Goal: Information Seeking & Learning: Learn about a topic

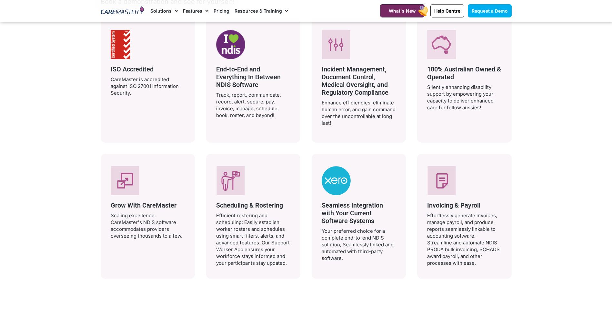
scroll to position [1125, 0]
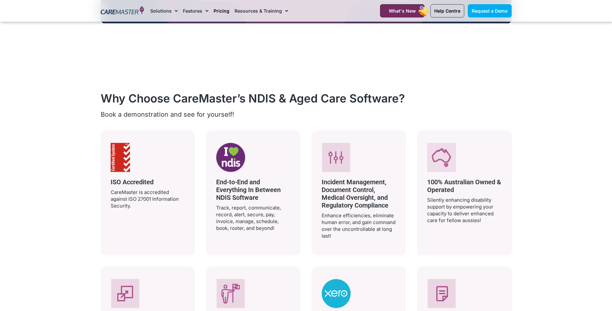
click at [218, 7] on link "Pricing" at bounding box center [222, 11] width 16 height 22
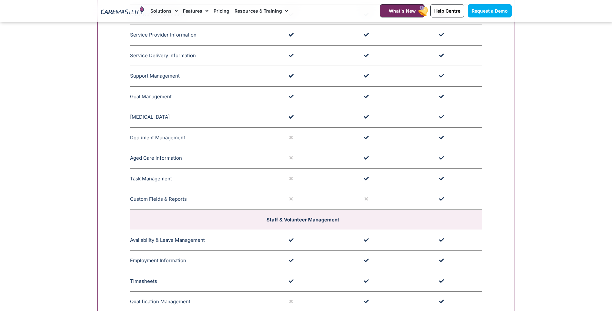
scroll to position [829, 0]
